Goal: Navigation & Orientation: Find specific page/section

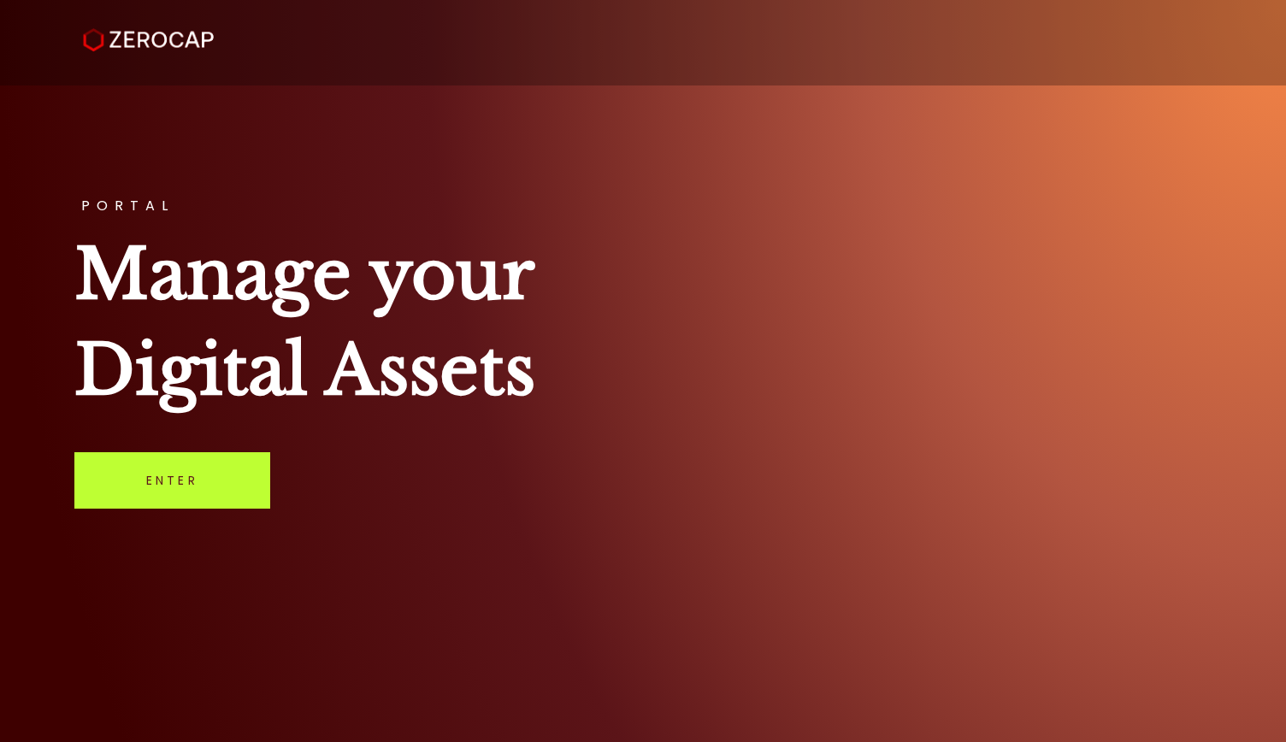
click at [206, 476] on link "Enter" at bounding box center [172, 480] width 196 height 56
